Goal: Task Accomplishment & Management: Use online tool/utility

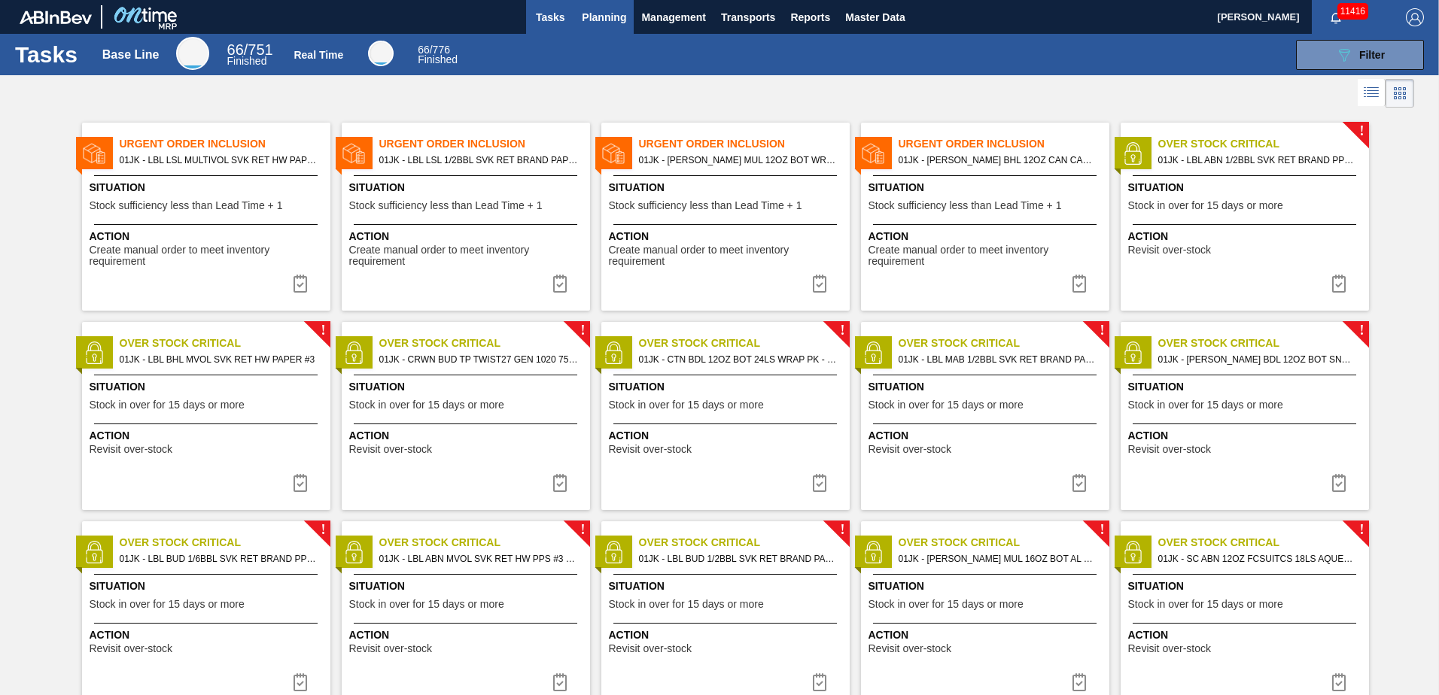
click at [603, 28] on button "Planning" at bounding box center [603, 17] width 59 height 34
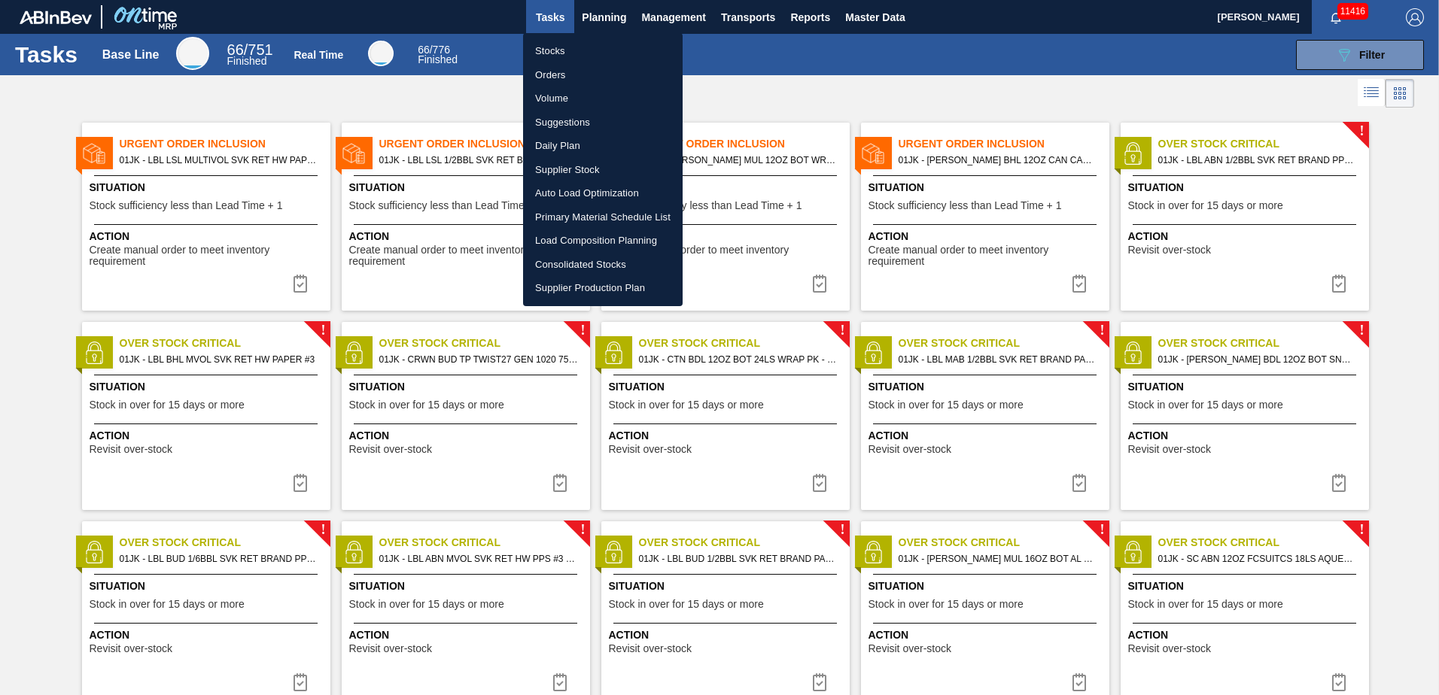
click at [606, 238] on li "Load Composition Planning" at bounding box center [603, 241] width 160 height 24
checkbox input "true"
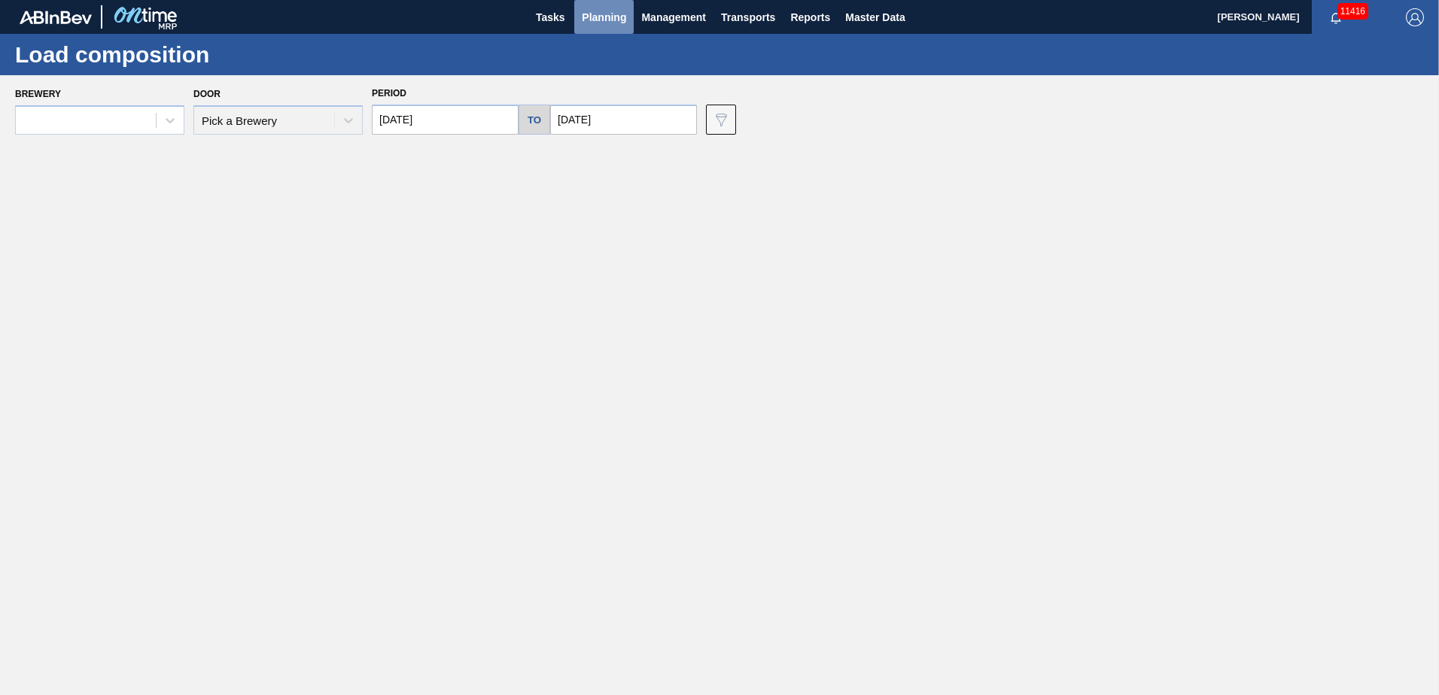
click at [605, 20] on span "Planning" at bounding box center [604, 17] width 44 height 18
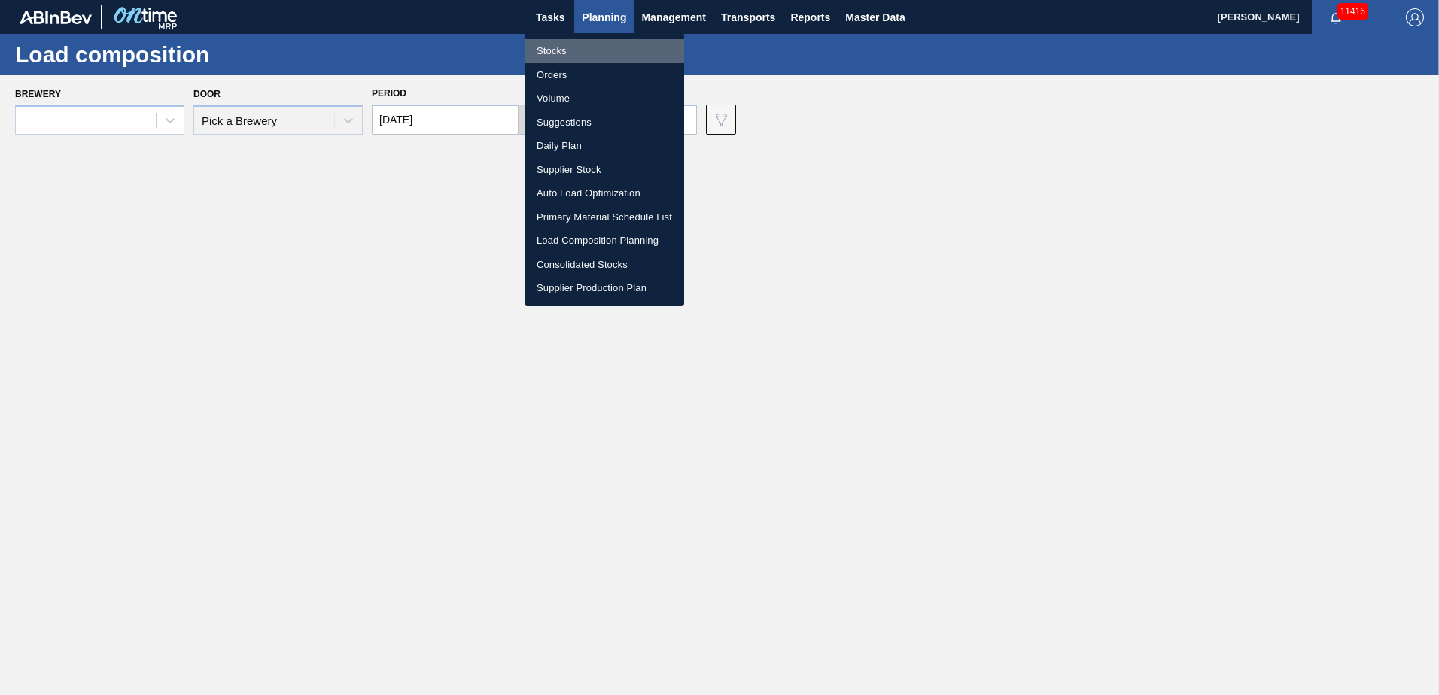
click at [556, 42] on li "Stocks" at bounding box center [605, 51] width 160 height 24
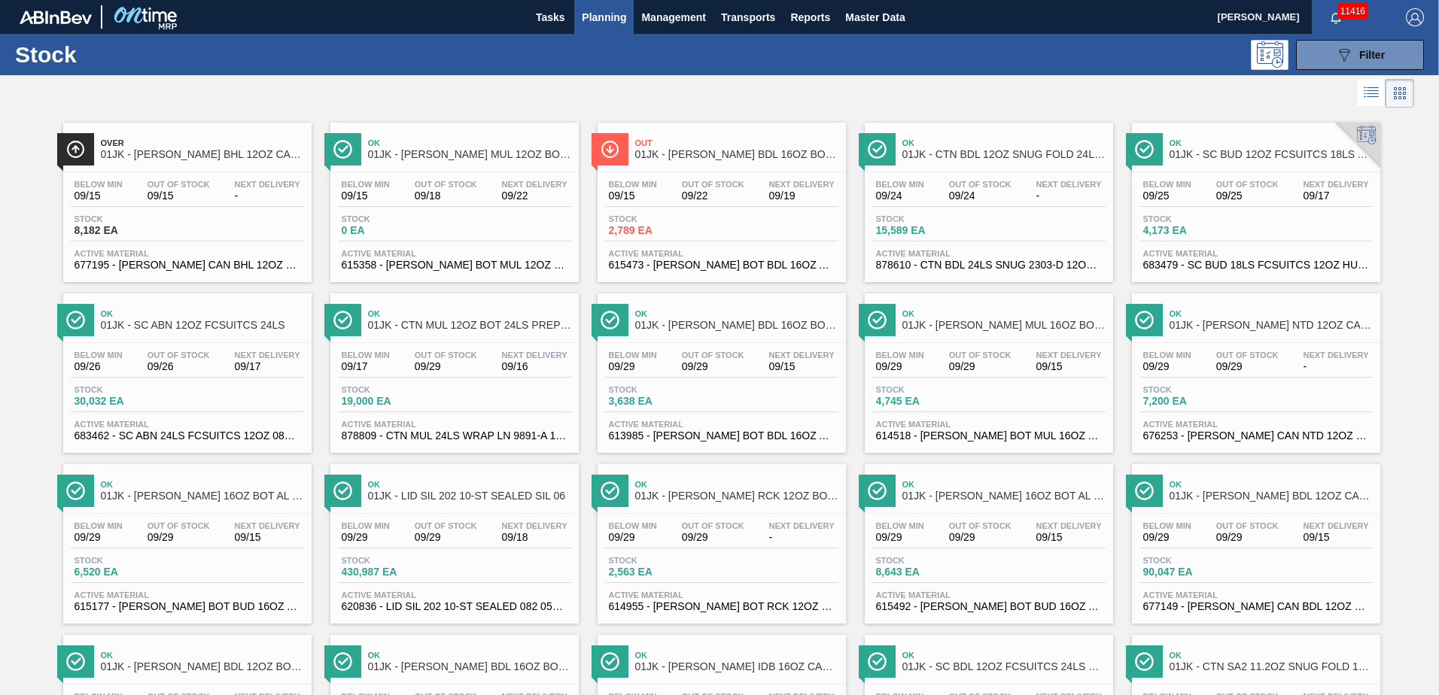
click at [600, 11] on span "Planning" at bounding box center [604, 17] width 44 height 18
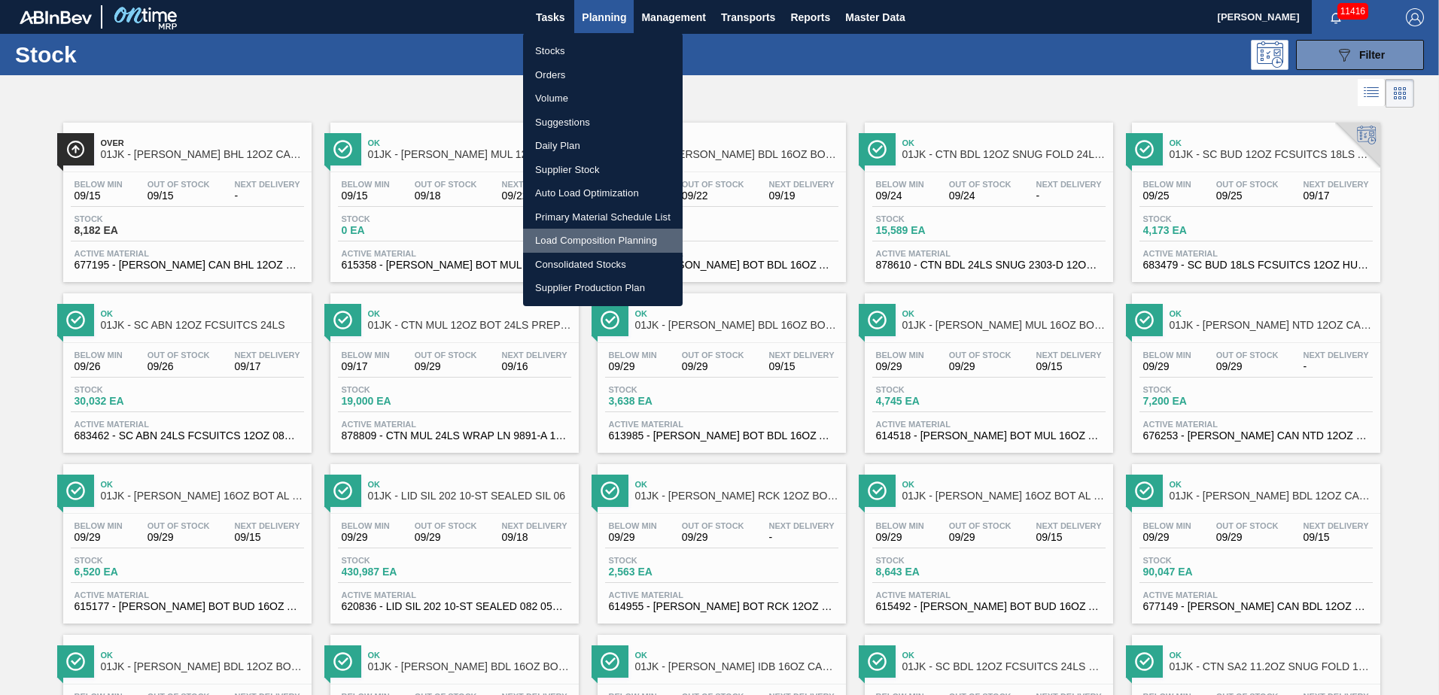
click at [631, 245] on li "Load Composition Planning" at bounding box center [603, 241] width 160 height 24
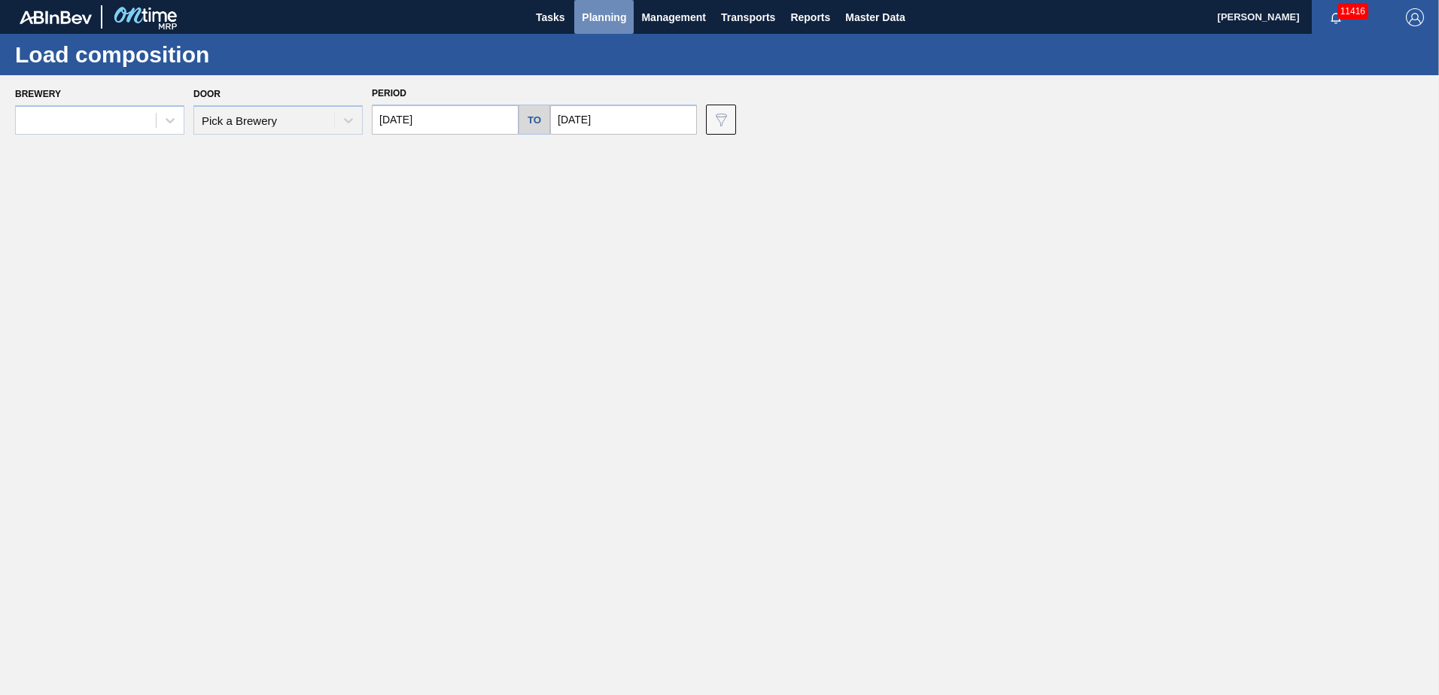
click at [598, 10] on span "Planning" at bounding box center [604, 17] width 44 height 18
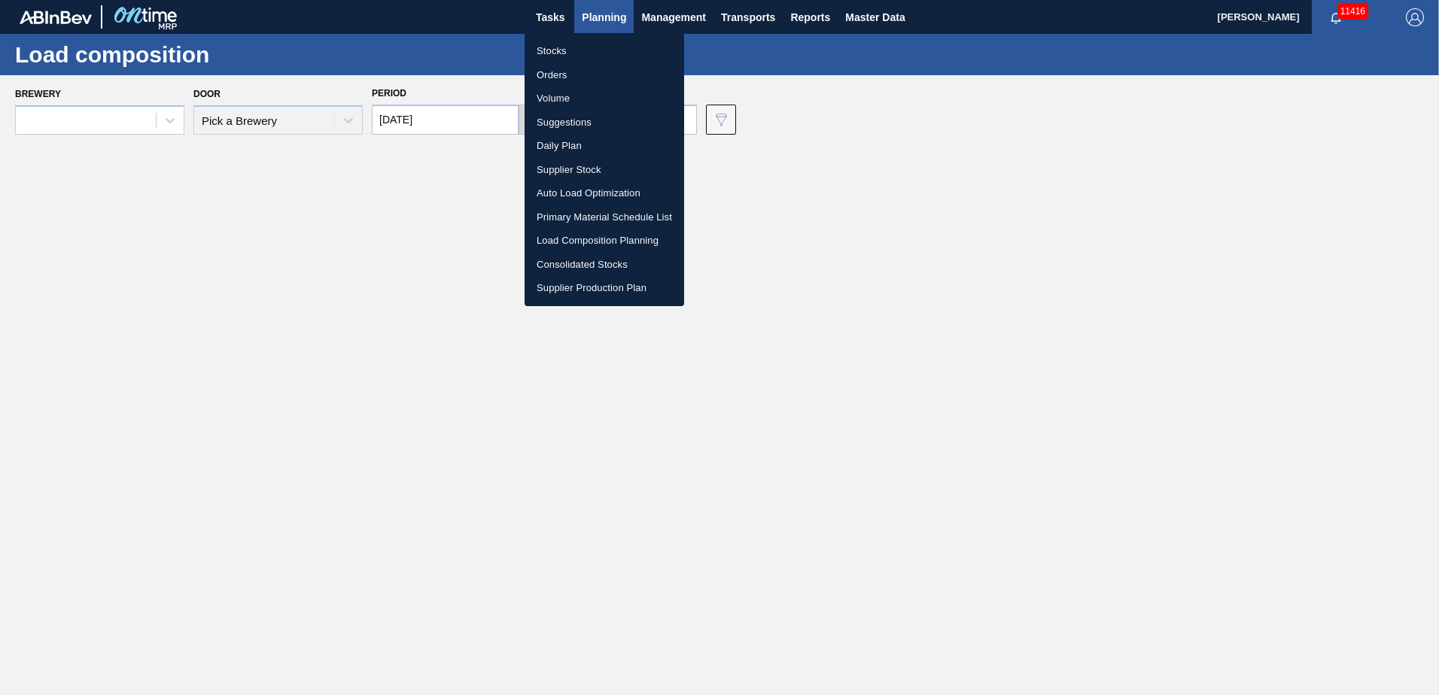
click at [582, 50] on li "Stocks" at bounding box center [605, 51] width 160 height 24
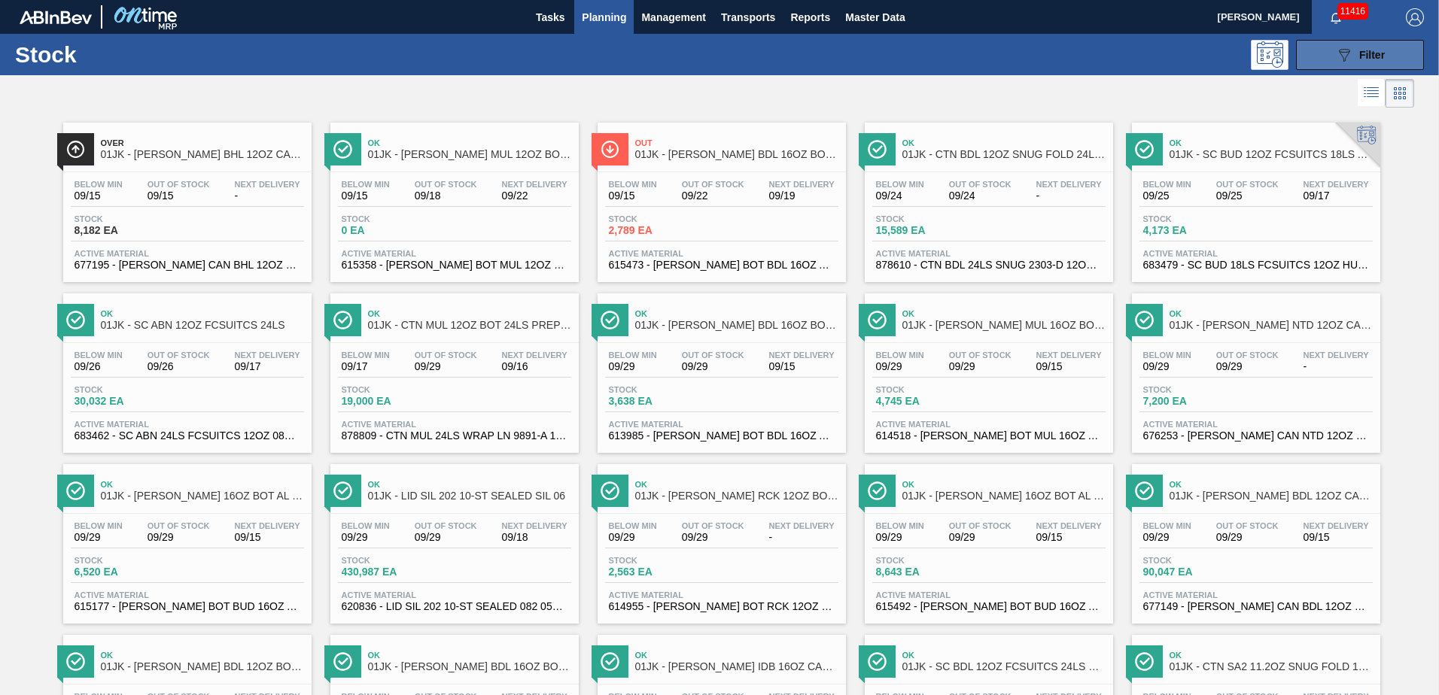
click at [1318, 54] on button "089F7B8B-B2A5-4AFE-B5C0-19BA573D28AC Filter" at bounding box center [1360, 55] width 128 height 30
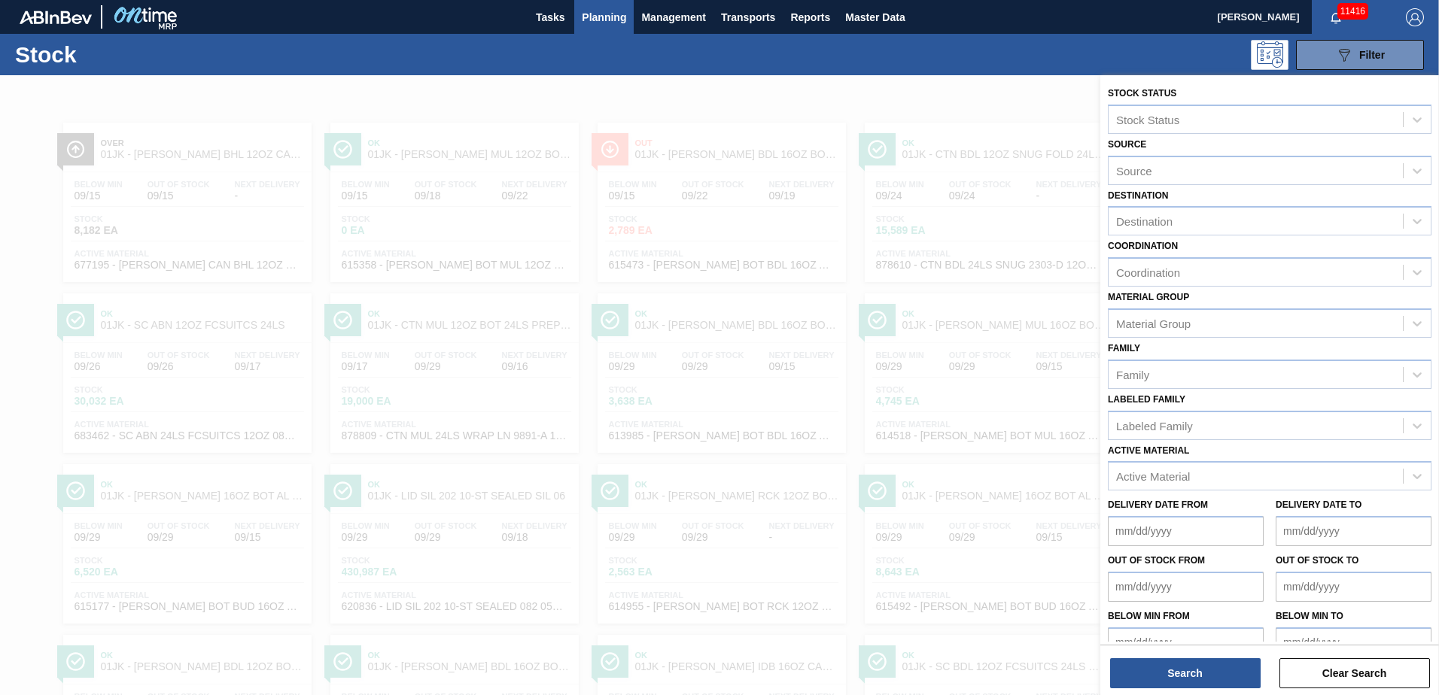
click at [987, 105] on div at bounding box center [719, 422] width 1439 height 695
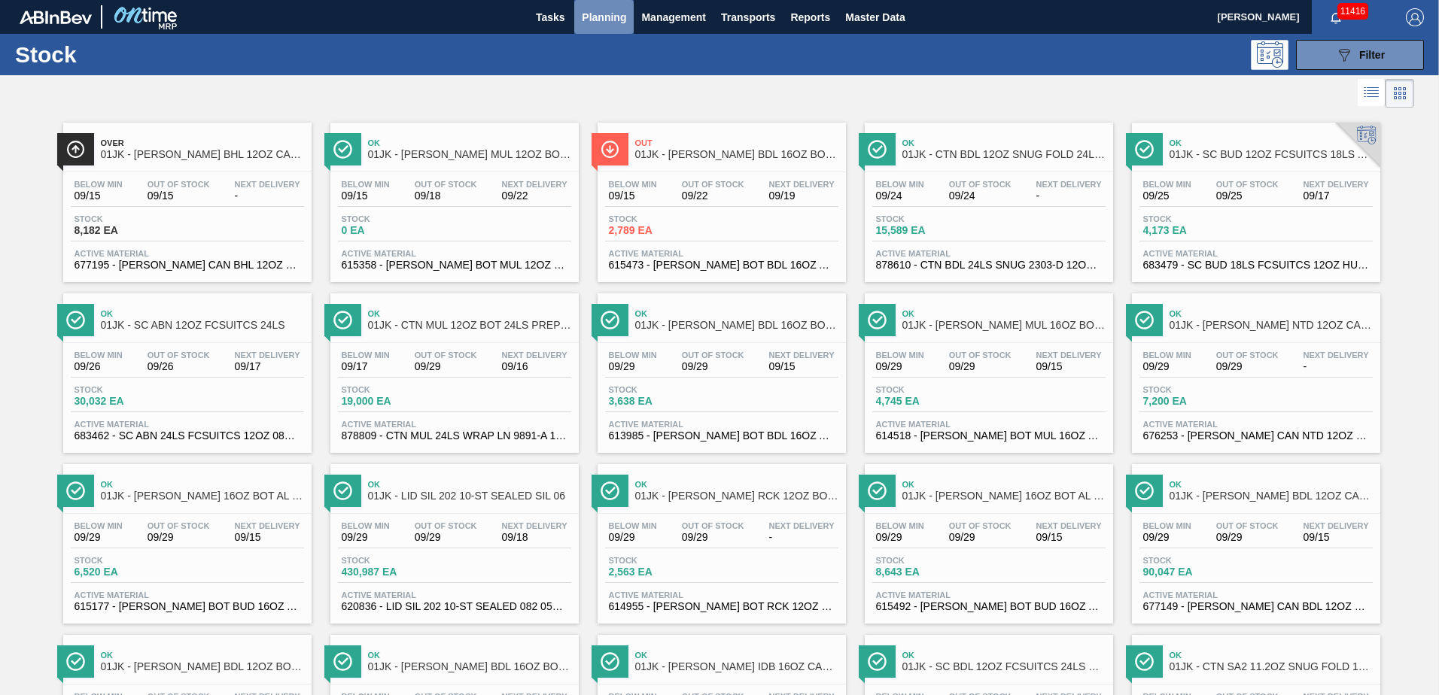
click at [620, 14] on span "Planning" at bounding box center [604, 17] width 44 height 18
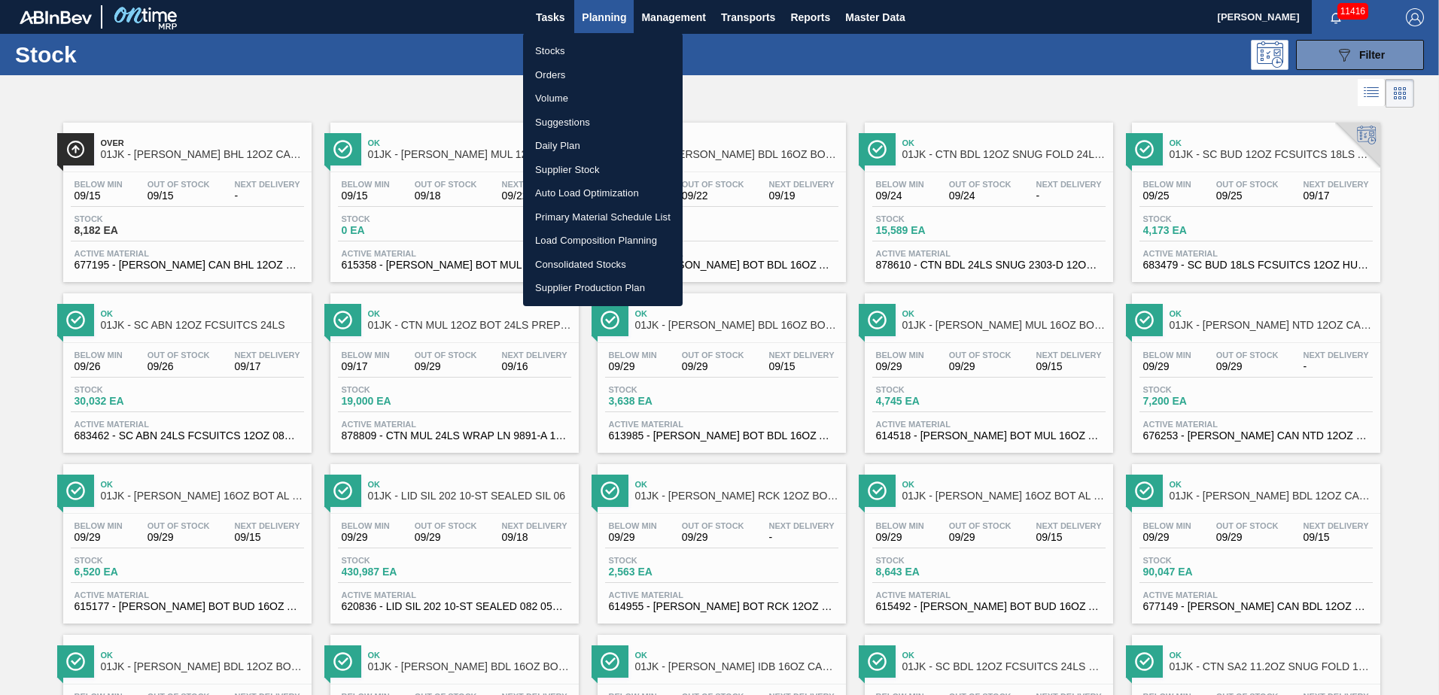
click at [550, 50] on li "Stocks" at bounding box center [603, 51] width 160 height 24
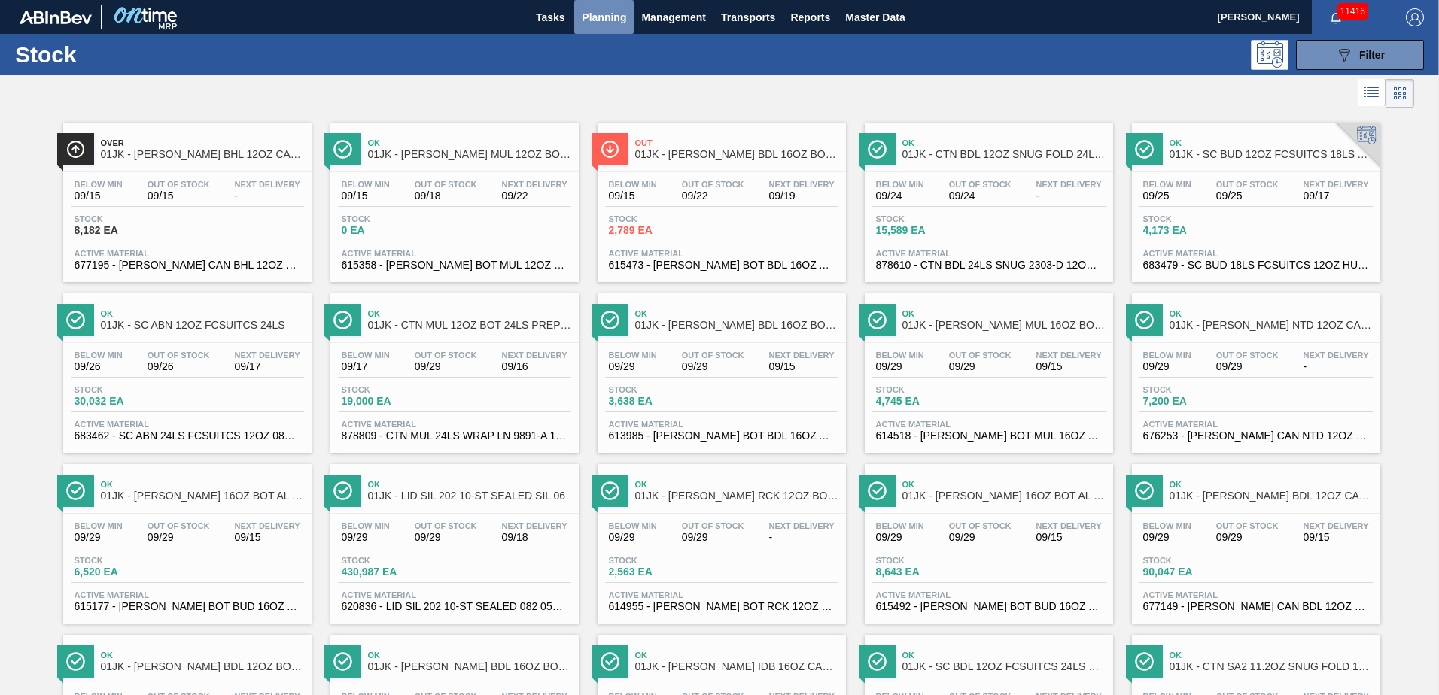
click at [592, 21] on span "Planning" at bounding box center [604, 17] width 44 height 18
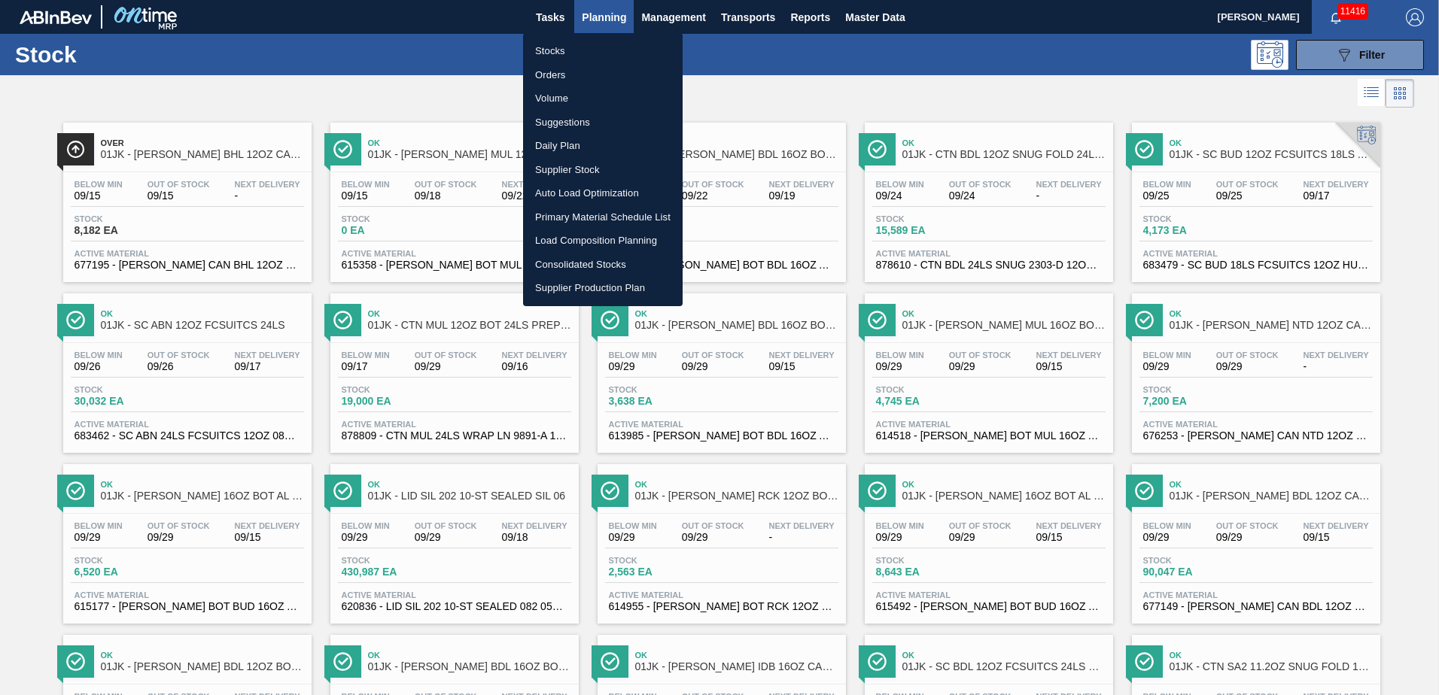
click at [1364, 87] on div at bounding box center [719, 347] width 1439 height 695
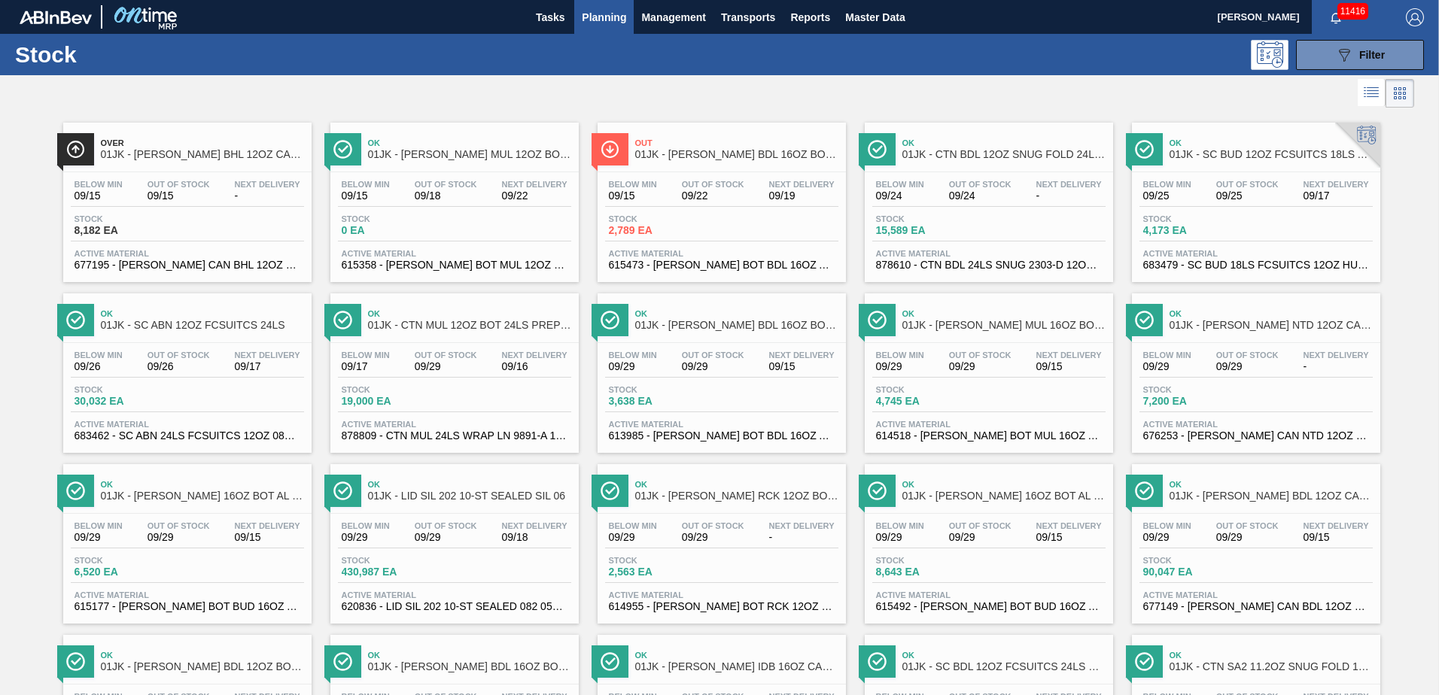
click at [1386, 94] on div "Stocks Orders Volume Suggestions Daily Plan Supplier Stock Auto Load Optimizati…" at bounding box center [719, 347] width 1439 height 695
click at [1382, 96] on li at bounding box center [1372, 92] width 28 height 27
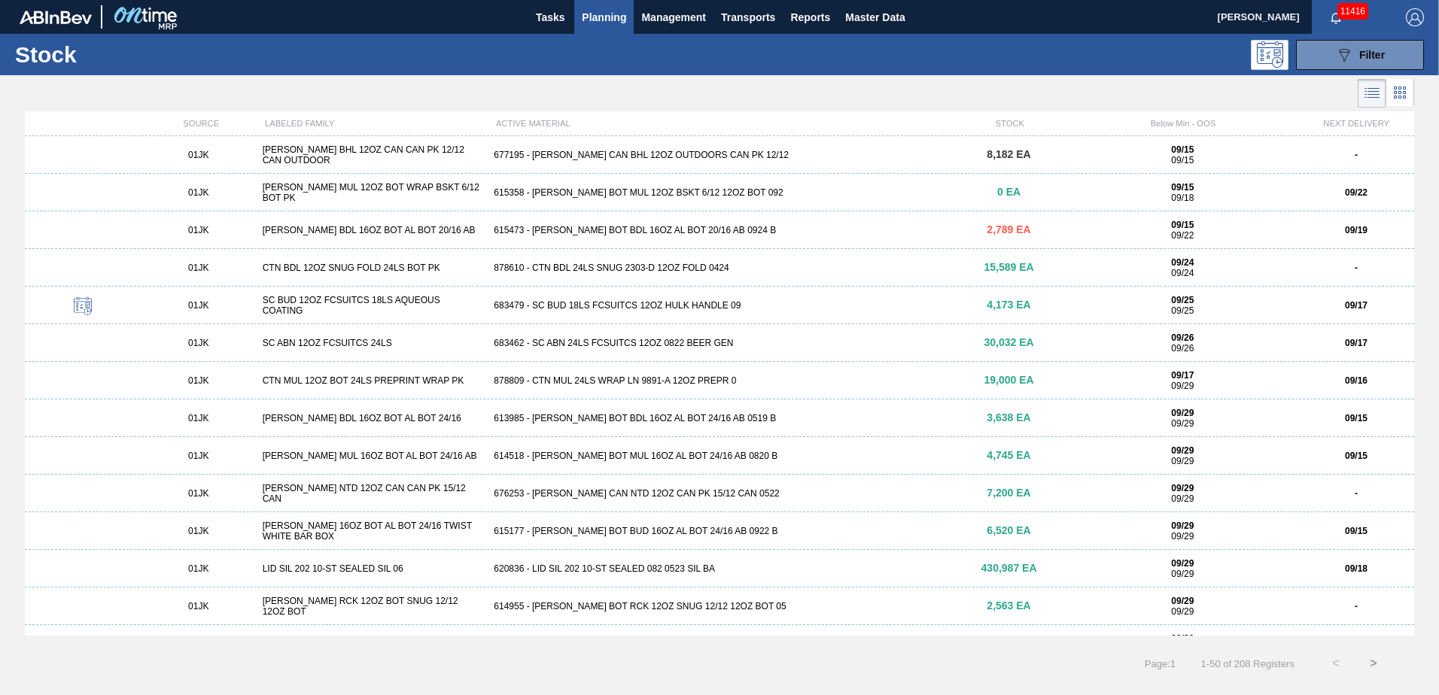
scroll to position [522, 0]
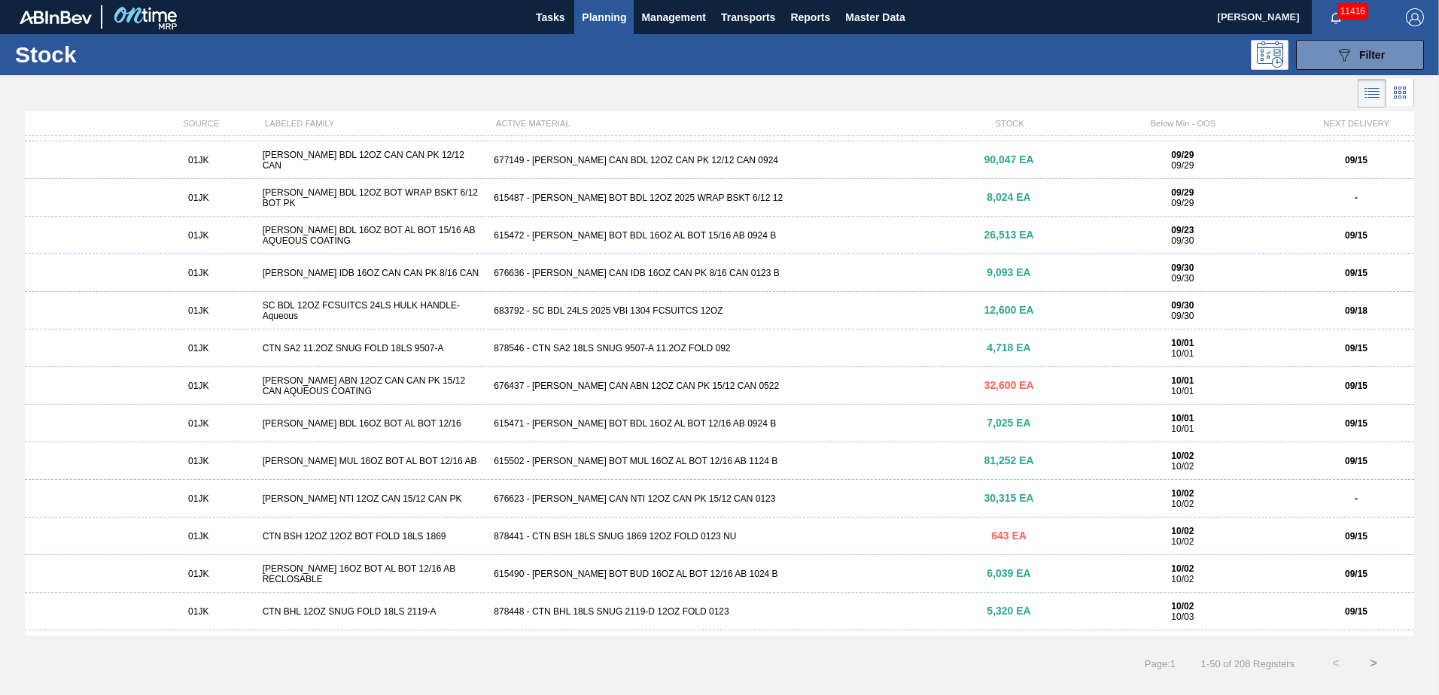
click at [847, 385] on div "676437 - [PERSON_NAME] CAN ABN 12OZ CAN PK 15/12 CAN 0522" at bounding box center [719, 386] width 463 height 11
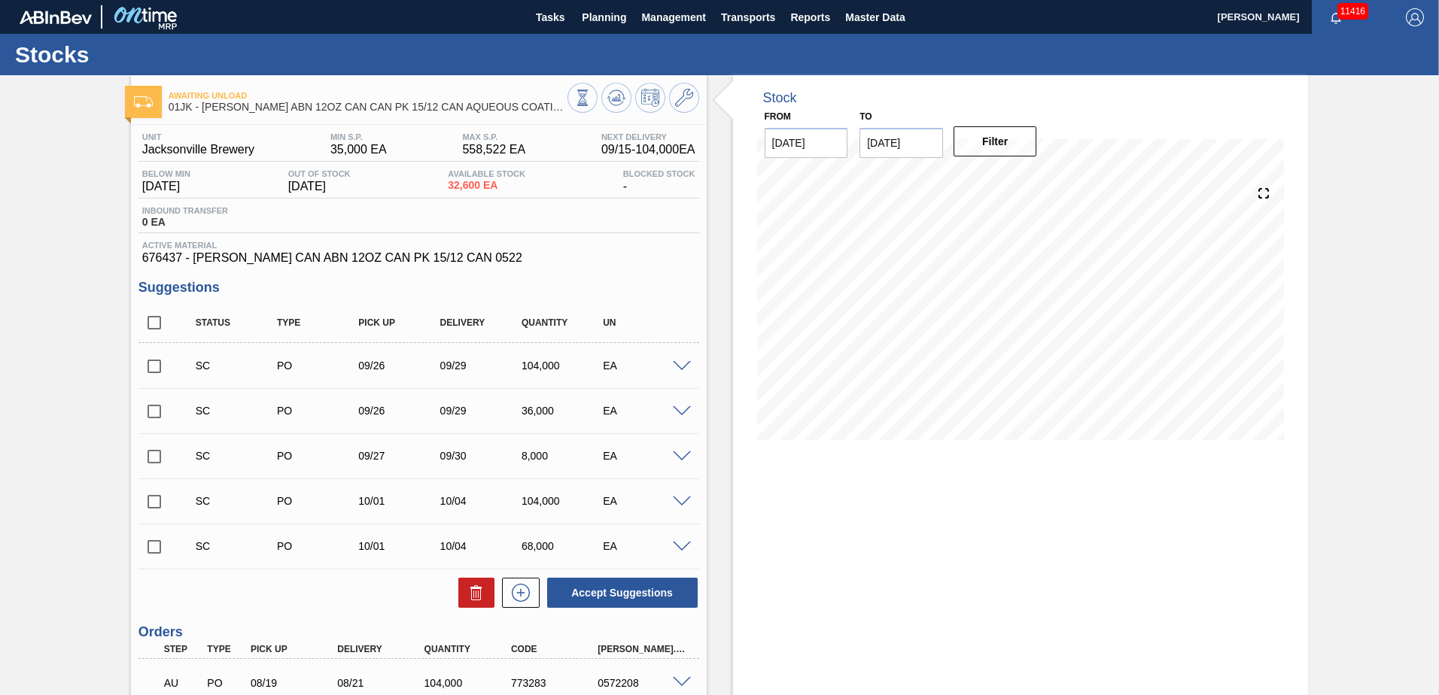
drag, startPoint x: 1361, startPoint y: 169, endPoint x: 1276, endPoint y: 23, distance: 169.6
click at [1362, 169] on div "Awaiting Unload 01JK - [PERSON_NAME] ABN 12OZ CAN CAN PK 15/12 CAN AQUEOUS COAT…" at bounding box center [719, 496] width 1439 height 843
